Goal: Task Accomplishment & Management: Manage account settings

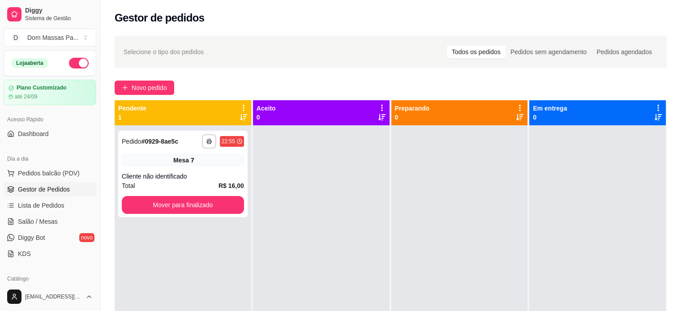
scroll to position [107, 0]
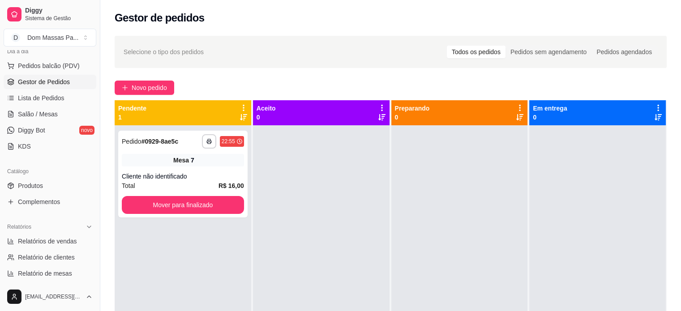
click at [243, 107] on icon at bounding box center [243, 108] width 8 height 8
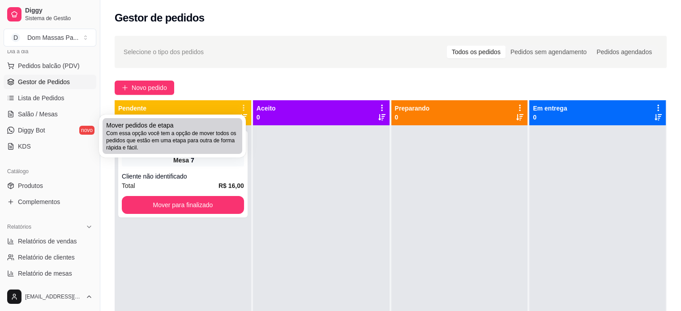
click at [209, 125] on div "Mover pedidos de etapa Com essa opção você tem a opção de mover todos os pedido…" at bounding box center [172, 136] width 132 height 30
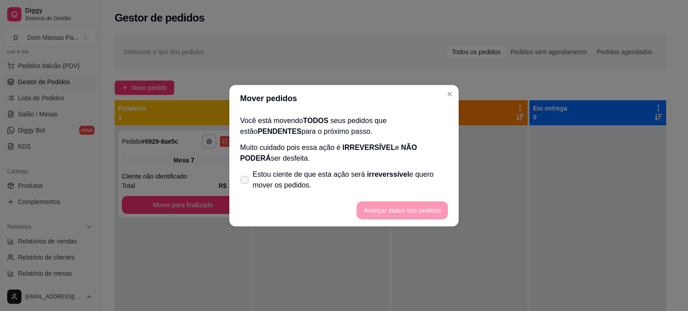
click at [247, 176] on span at bounding box center [244, 179] width 9 height 9
click at [245, 181] on input "Estou ciente de que esta ação será irreverssível e quero mover os pedidos." at bounding box center [242, 184] width 6 height 6
checkbox input "true"
click at [380, 210] on button "Avançar status dos pedidos" at bounding box center [402, 209] width 89 height 17
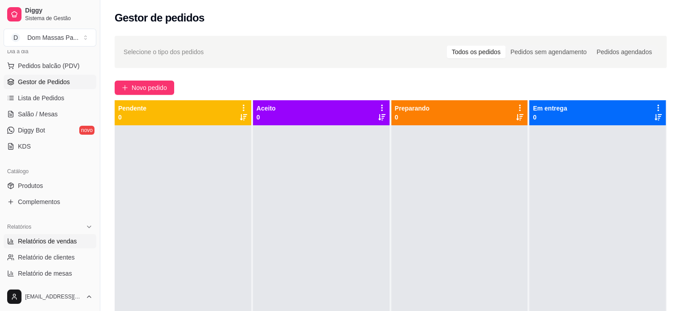
click at [62, 240] on span "Relatórios de vendas" at bounding box center [47, 241] width 59 height 9
select select "ALL"
select select "0"
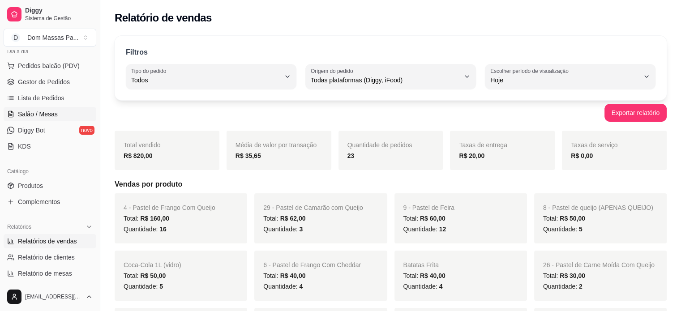
click at [45, 110] on span "Salão / Mesas" at bounding box center [38, 114] width 40 height 9
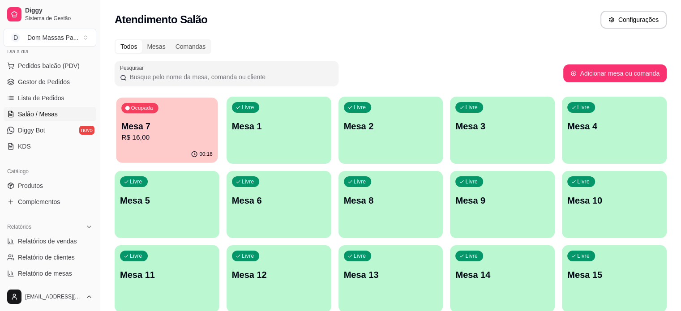
click at [132, 120] on p "Mesa 7" at bounding box center [166, 126] width 91 height 12
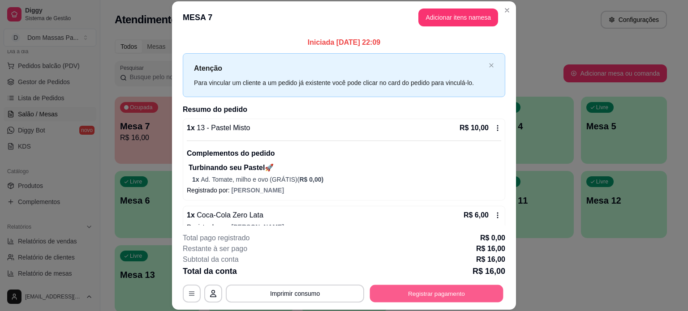
click at [399, 293] on button "Registrar pagamento" at bounding box center [436, 293] width 133 height 17
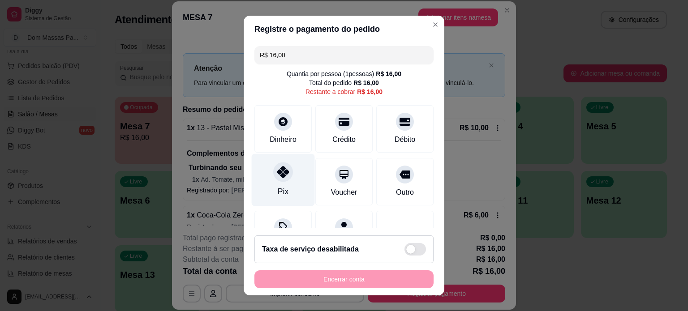
click at [276, 184] on div "Pix" at bounding box center [283, 180] width 63 height 52
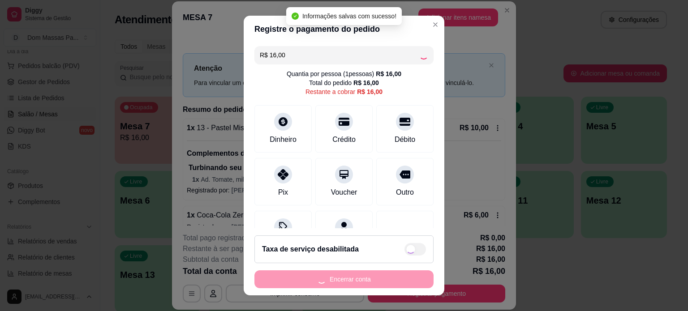
type input "R$ 0,00"
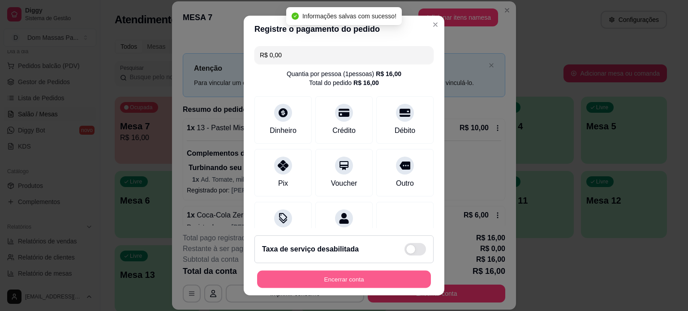
click at [333, 283] on button "Encerrar conta" at bounding box center [344, 279] width 174 height 17
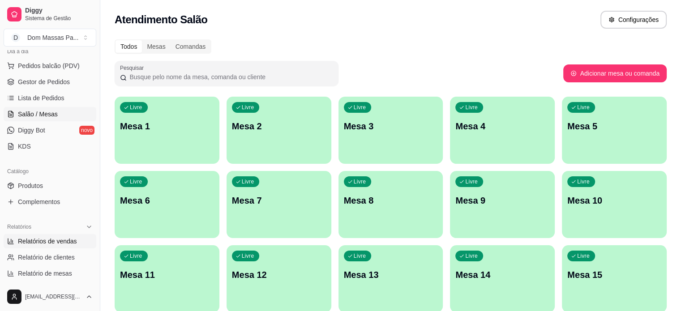
click at [34, 239] on span "Relatórios de vendas" at bounding box center [47, 241] width 59 height 9
select select "ALL"
select select "0"
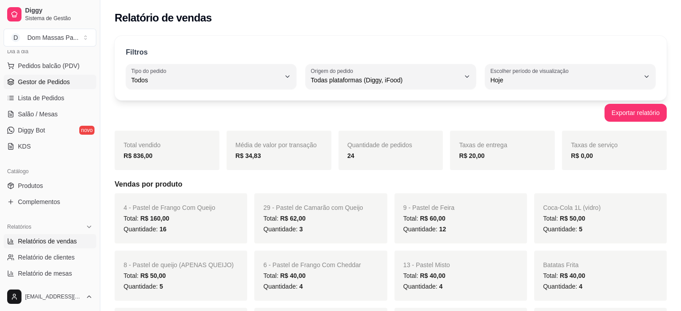
click at [54, 80] on span "Gestor de Pedidos" at bounding box center [44, 81] width 52 height 9
